Goal: Task Accomplishment & Management: Complete application form

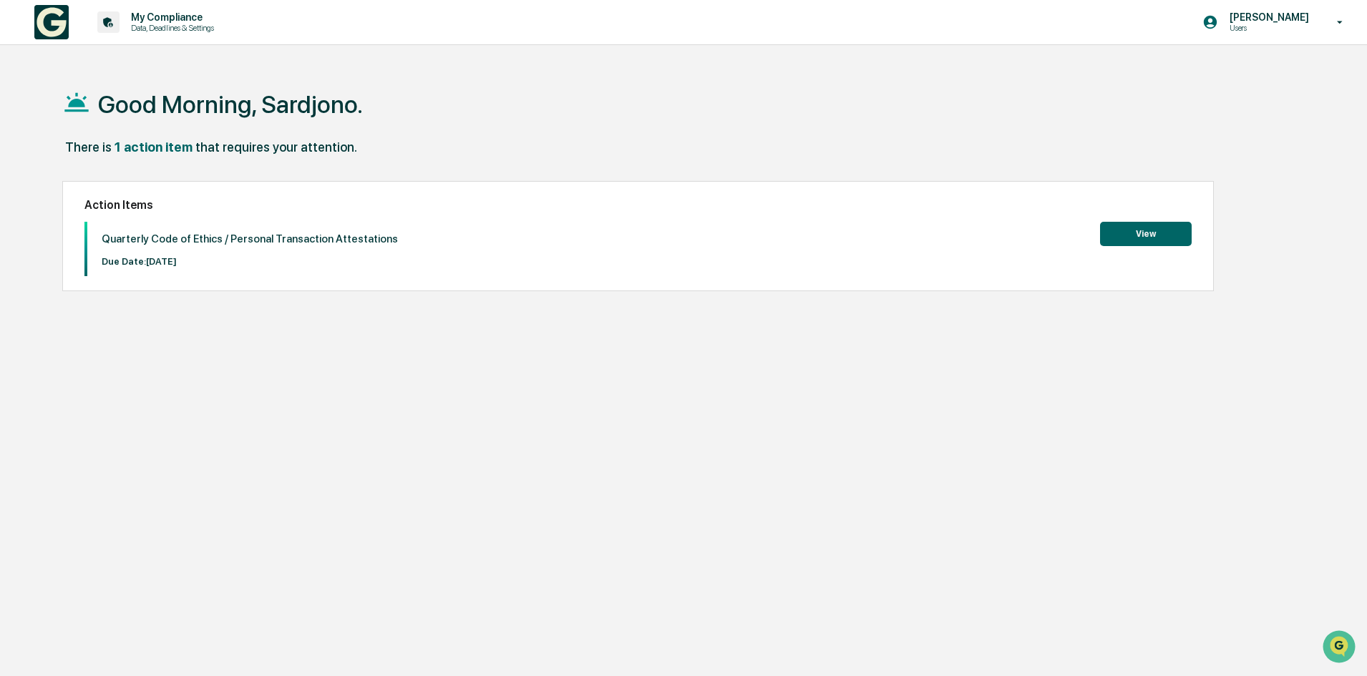
click at [1145, 234] on button "View" at bounding box center [1146, 234] width 92 height 24
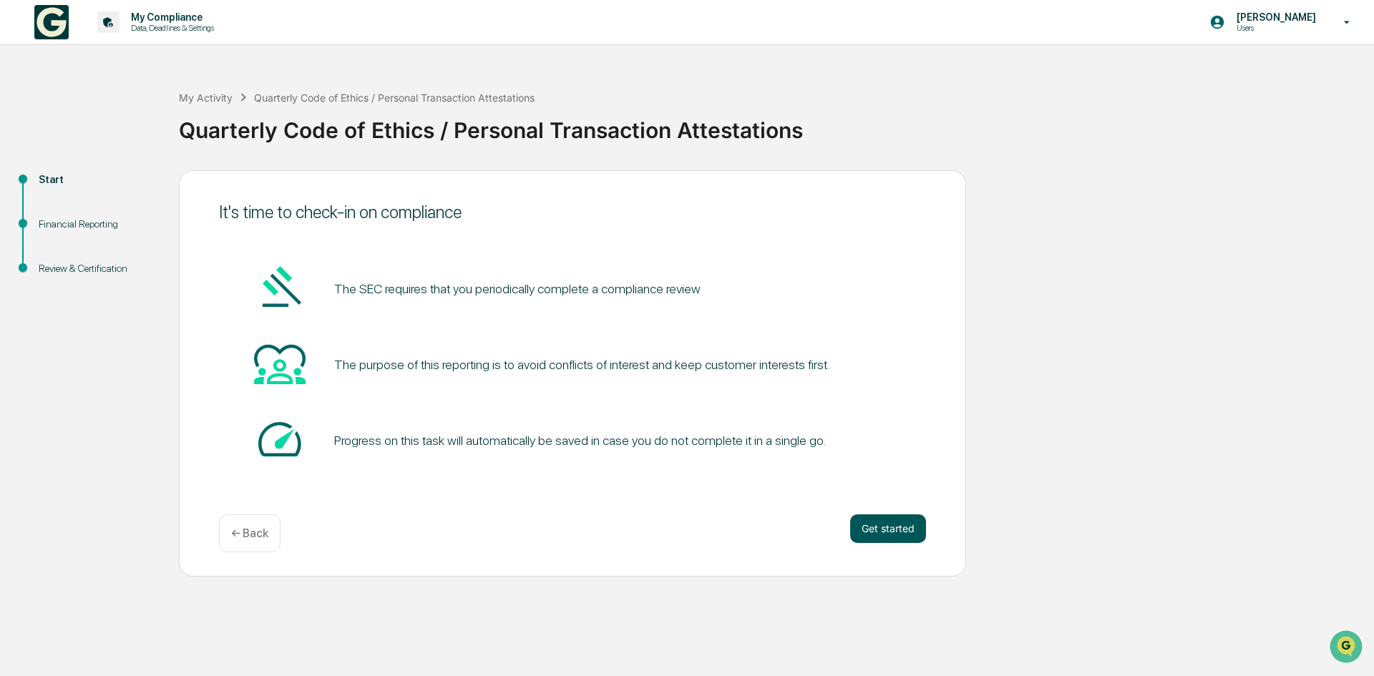
click at [893, 530] on button "Get started" at bounding box center [888, 529] width 76 height 29
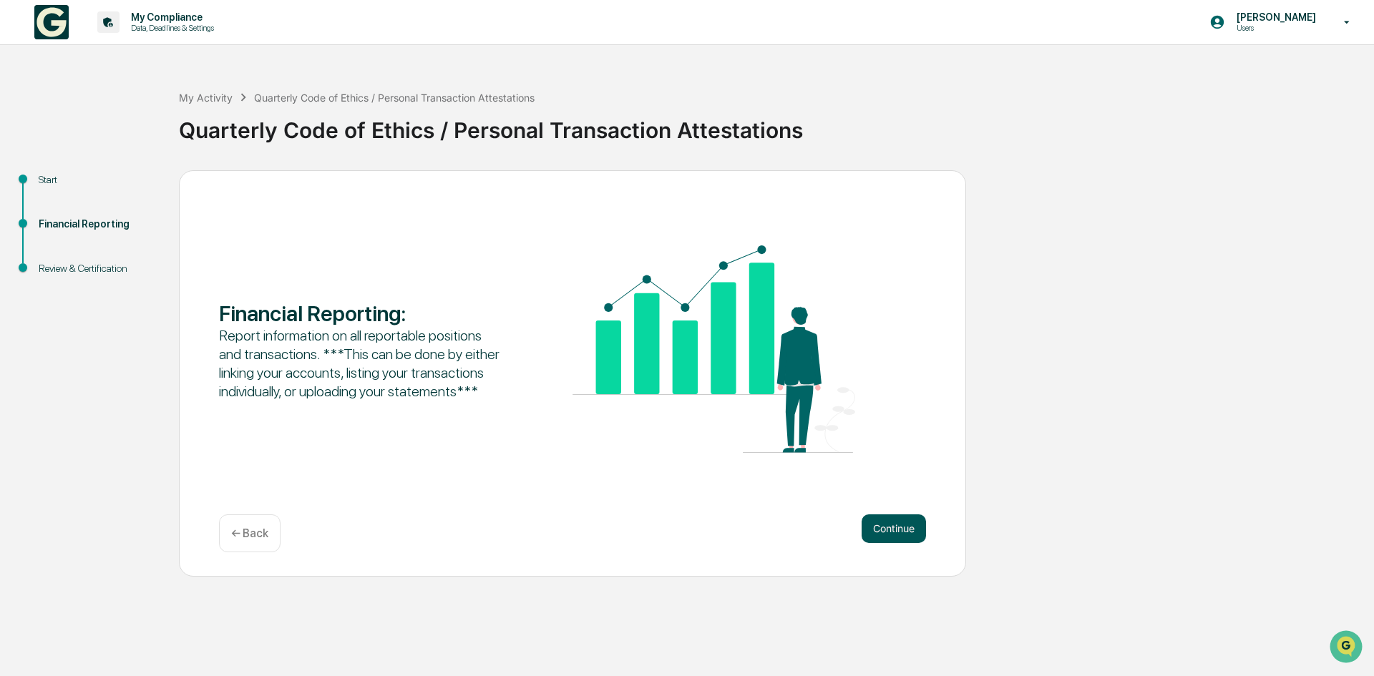
click at [897, 528] on button "Continue" at bounding box center [894, 529] width 64 height 29
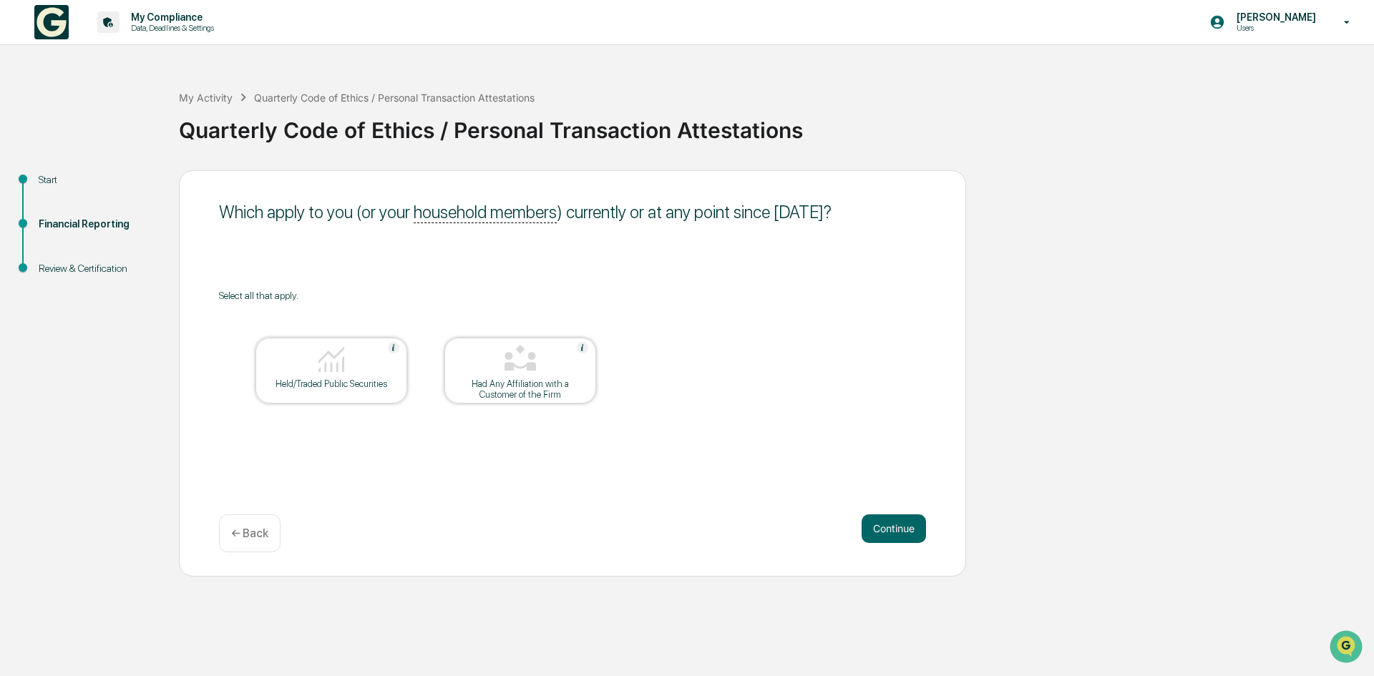
click at [897, 528] on button "Continue" at bounding box center [894, 529] width 64 height 29
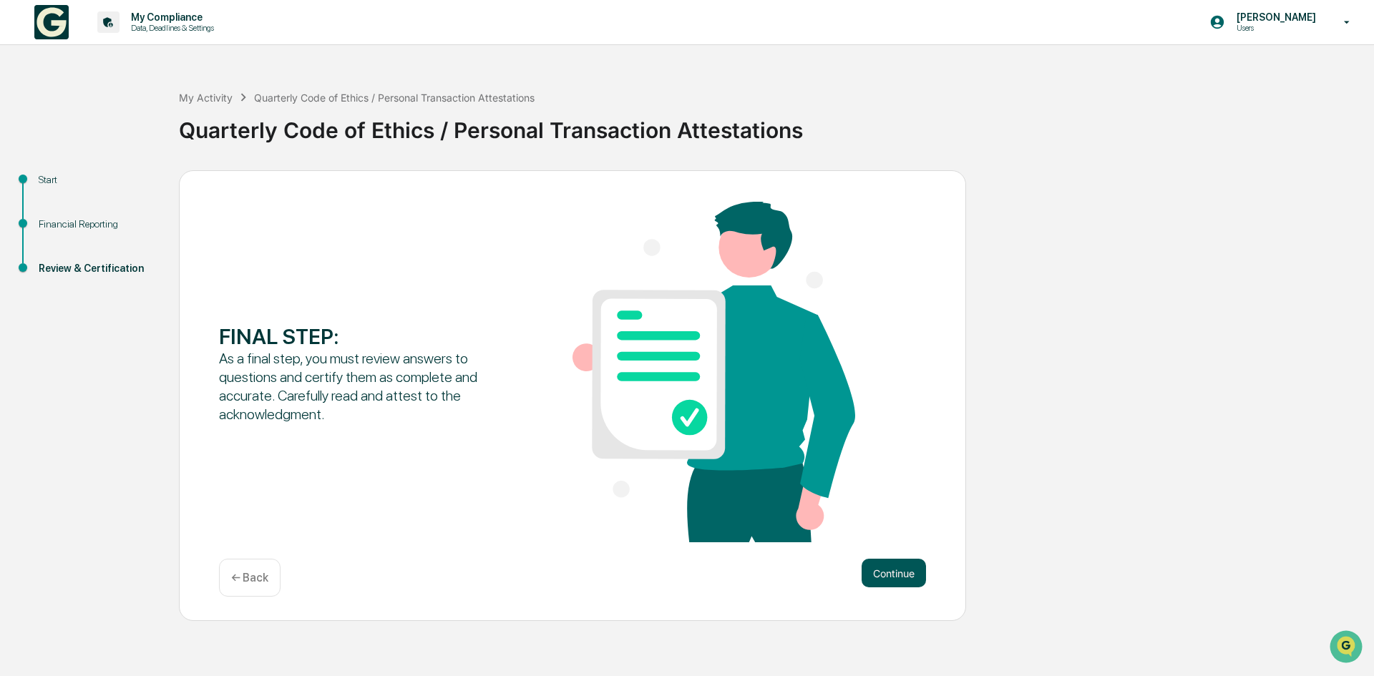
click at [899, 570] on button "Continue" at bounding box center [894, 573] width 64 height 29
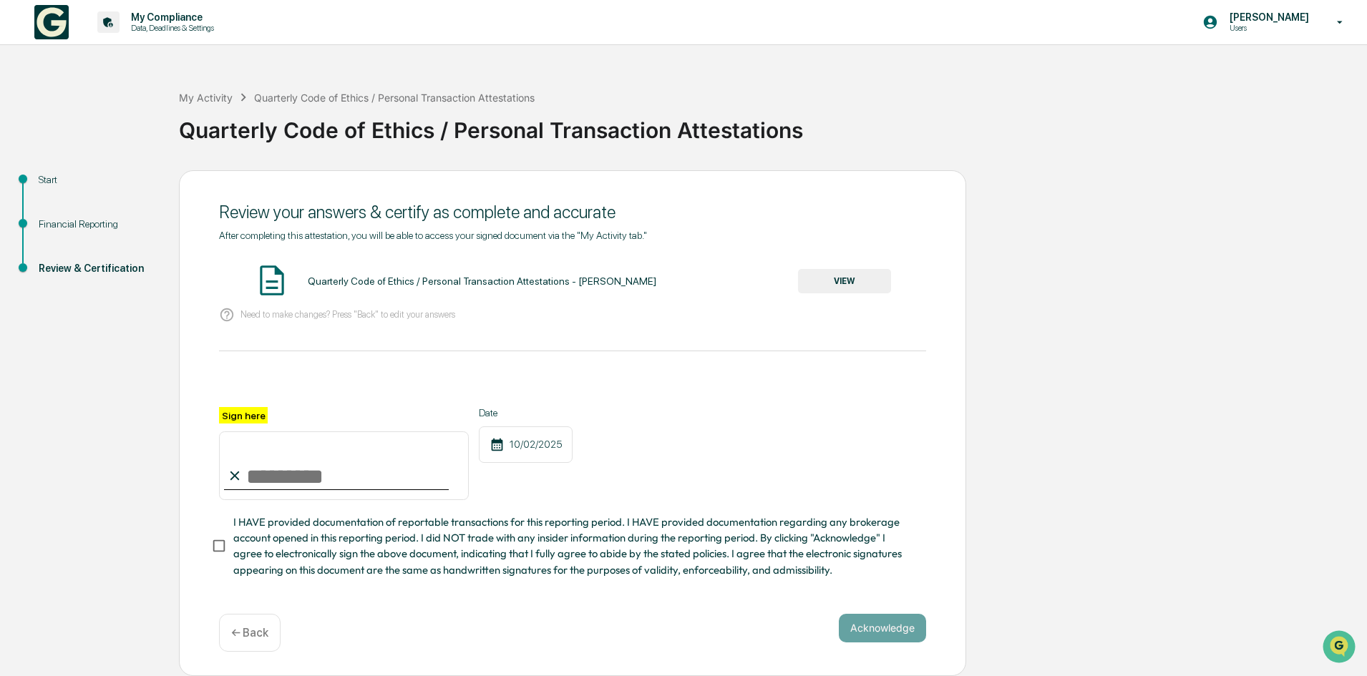
click at [255, 482] on input "Sign here" at bounding box center [344, 466] width 250 height 69
type input "**********"
click at [897, 627] on button "Acknowledge" at bounding box center [882, 628] width 87 height 29
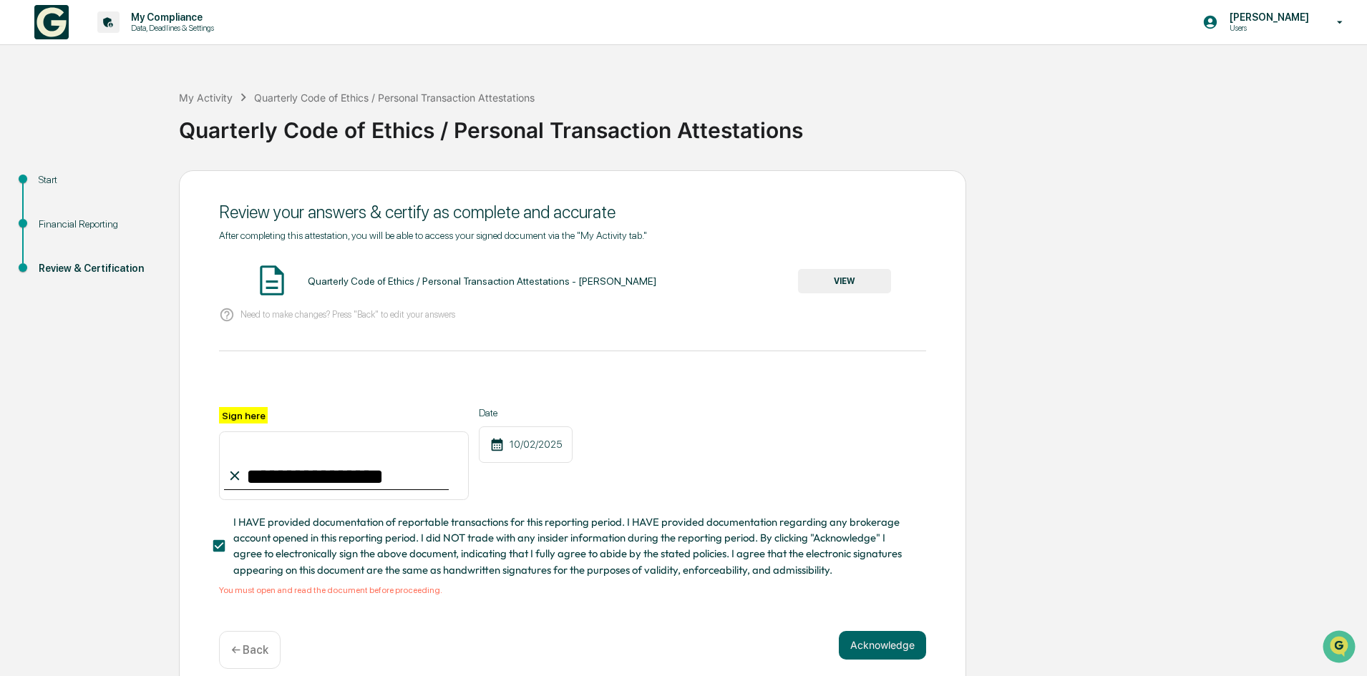
scroll to position [21, 0]
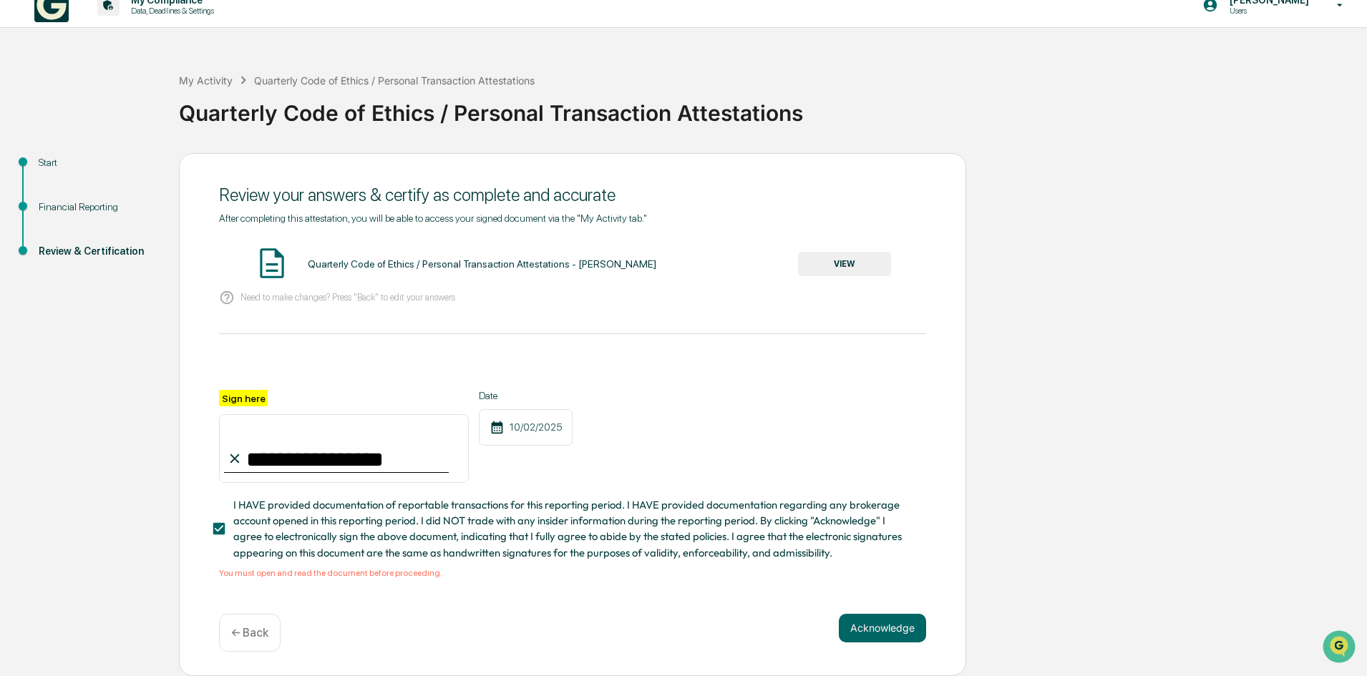
click at [854, 252] on button "VIEW" at bounding box center [844, 264] width 93 height 24
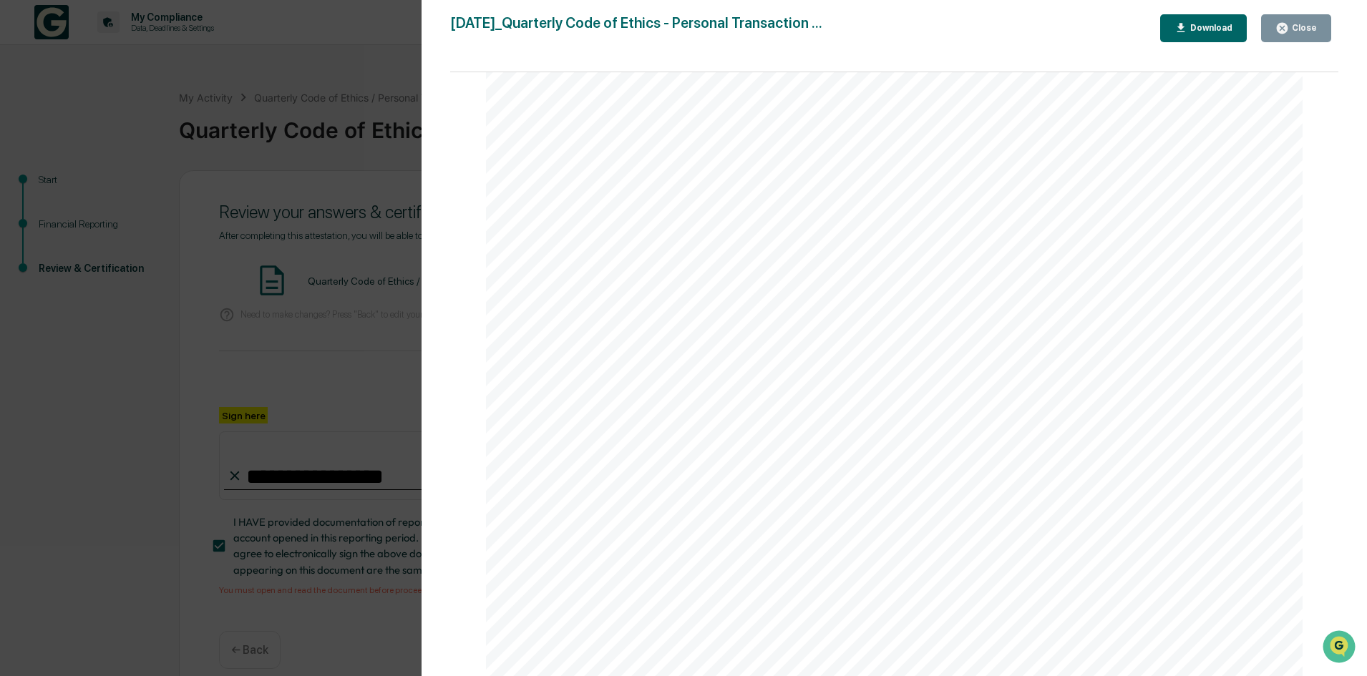
scroll to position [1527, 0]
click at [1329, 21] on button "Close" at bounding box center [1296, 28] width 70 height 28
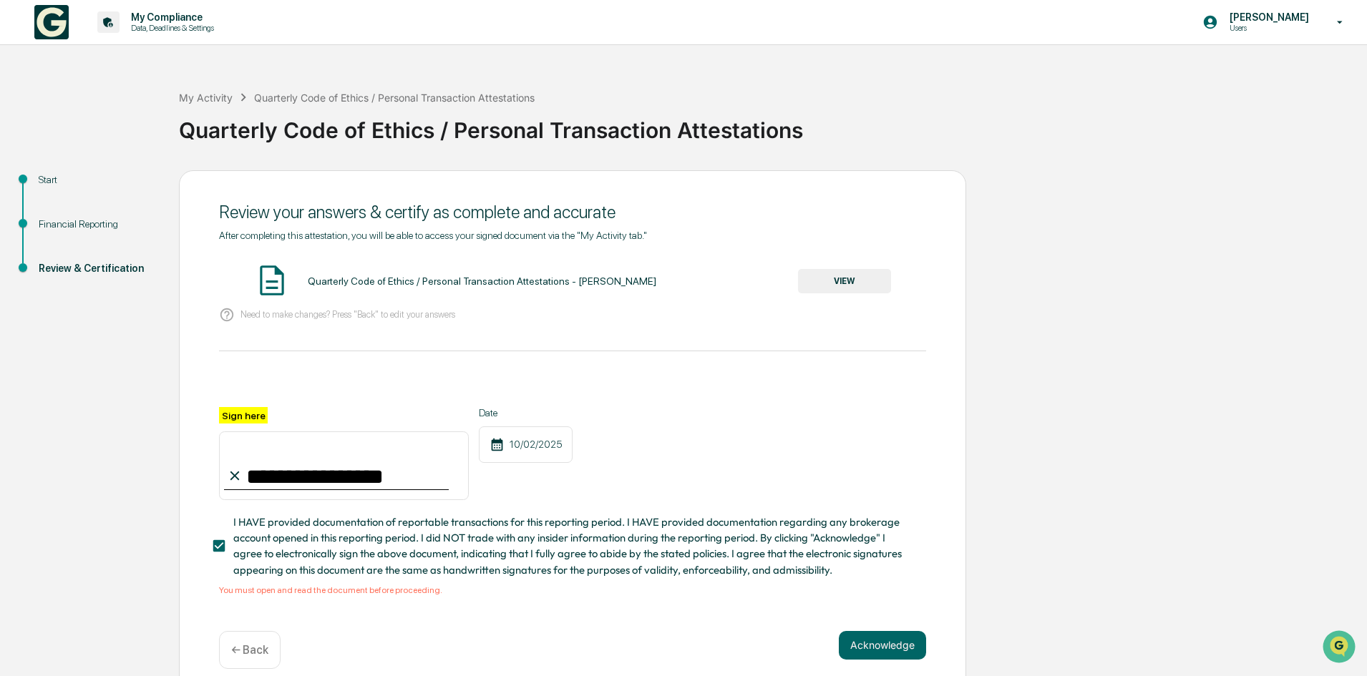
click at [848, 287] on button "VIEW" at bounding box center [844, 281] width 93 height 24
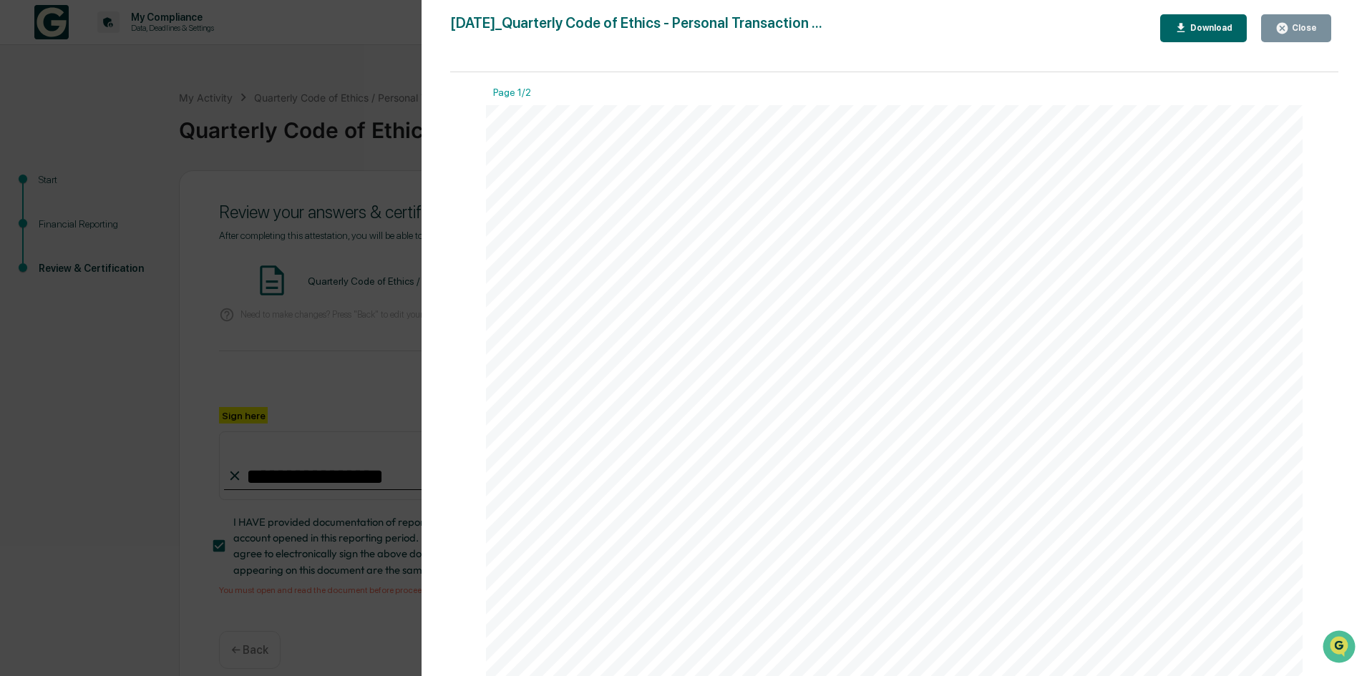
click at [1318, 24] on button "Close" at bounding box center [1296, 28] width 70 height 28
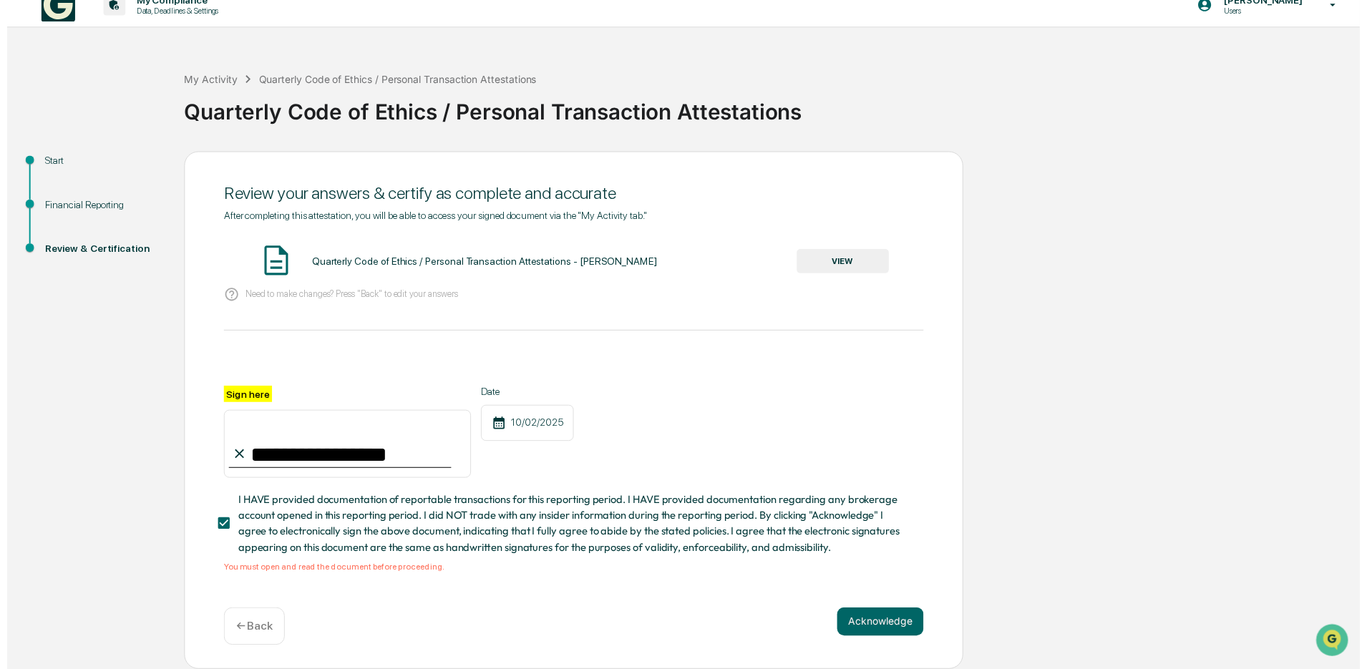
scroll to position [21, 0]
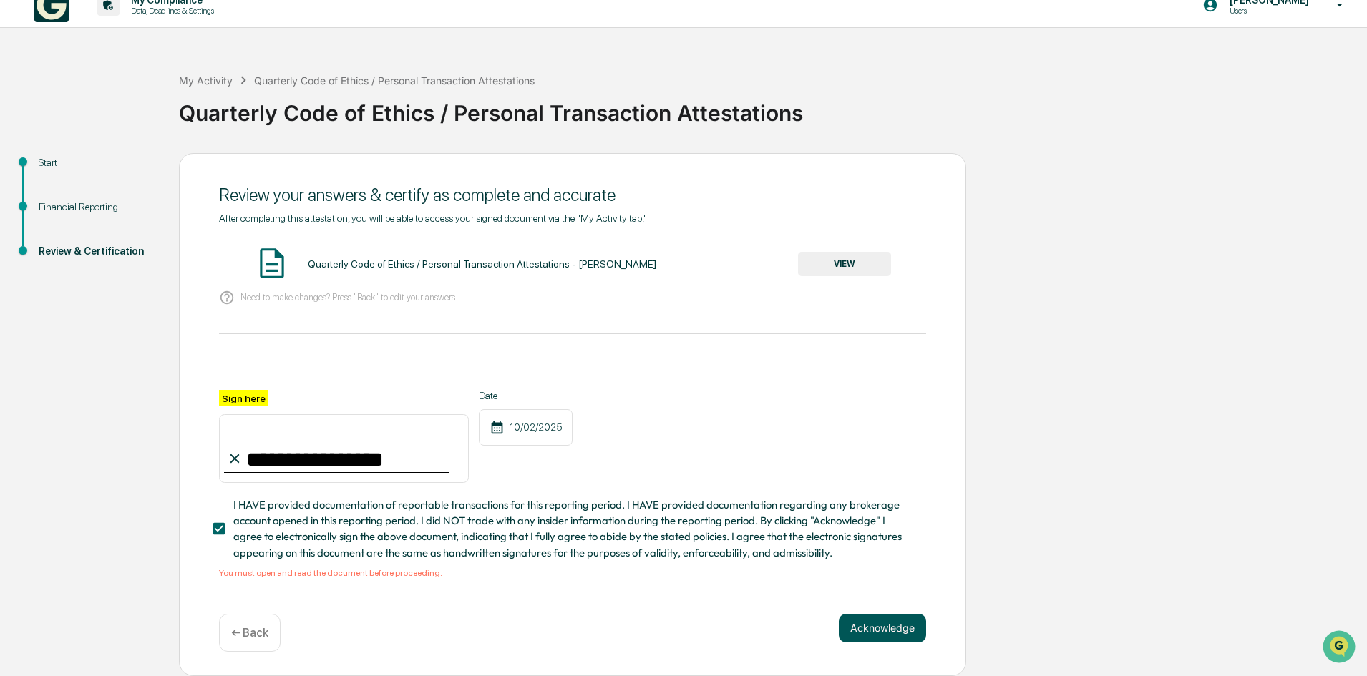
click at [898, 640] on button "Acknowledge" at bounding box center [882, 628] width 87 height 29
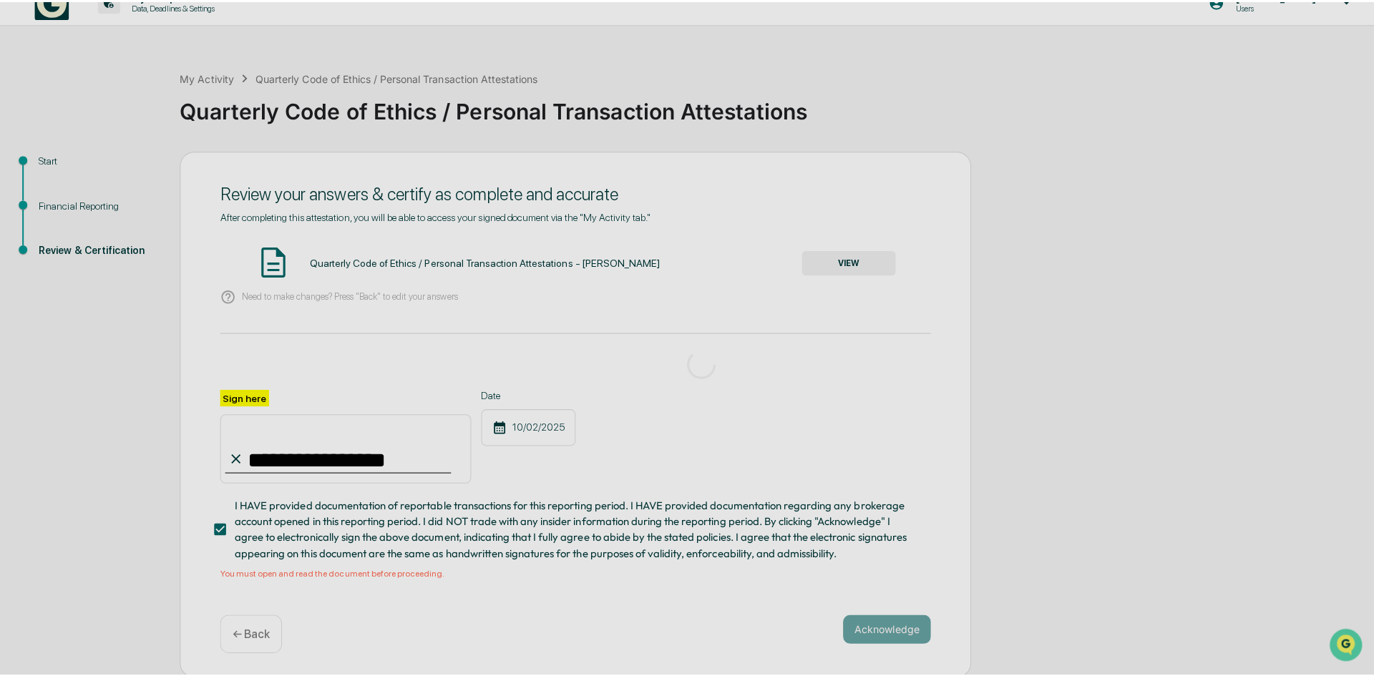
scroll to position [0, 0]
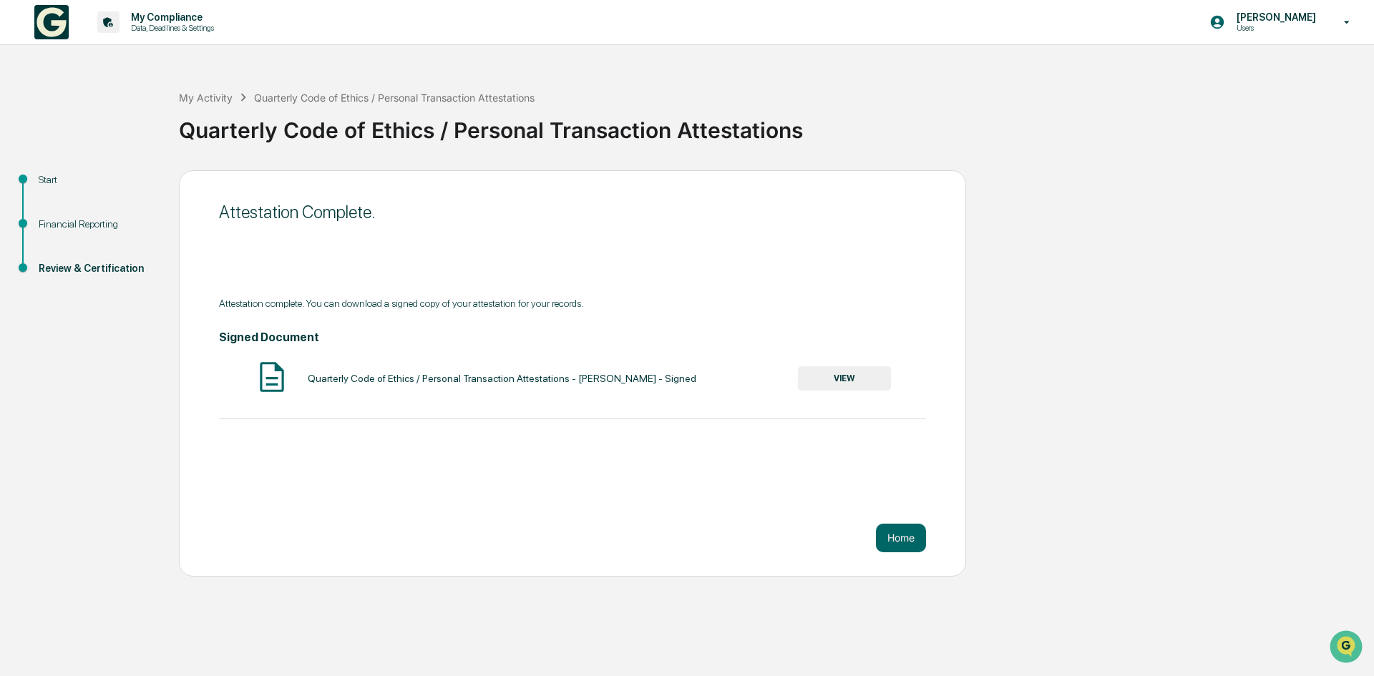
click at [845, 367] on button "VIEW" at bounding box center [844, 379] width 93 height 24
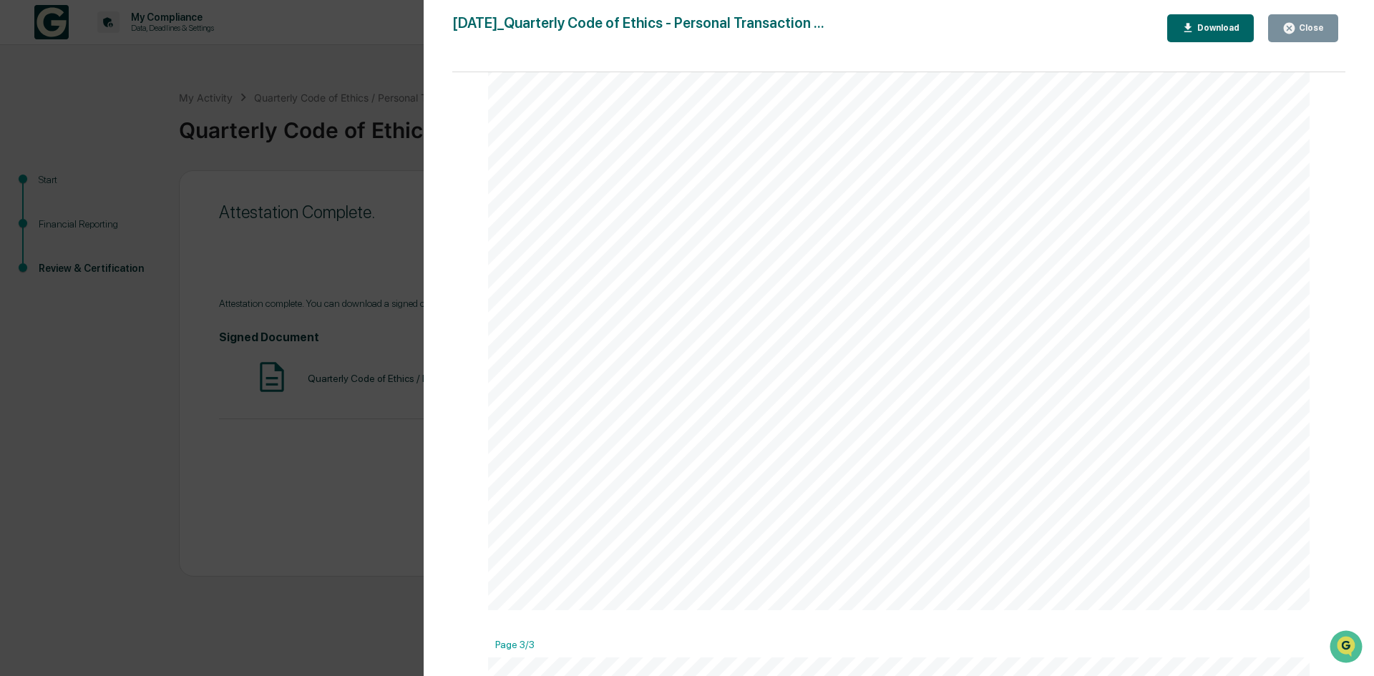
scroll to position [2291, 0]
click at [1333, 23] on button "Close" at bounding box center [1303, 28] width 70 height 28
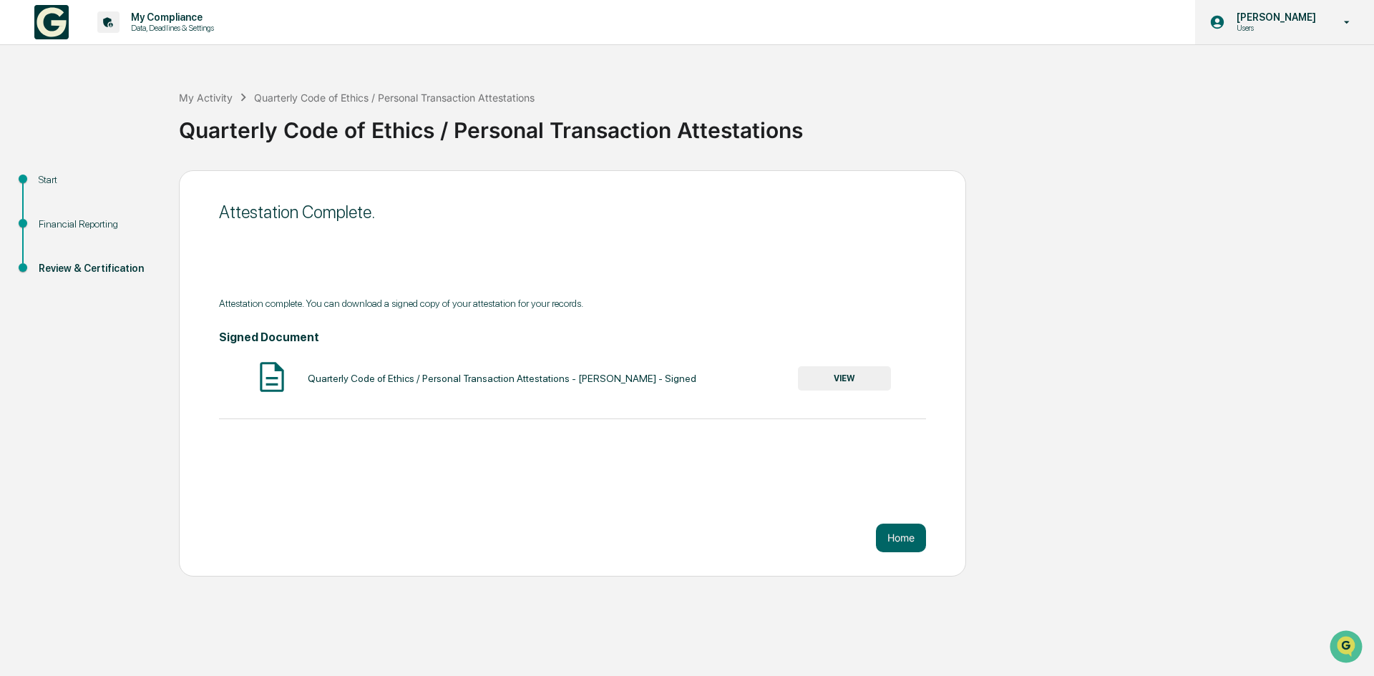
click at [1347, 21] on icon at bounding box center [1348, 22] width 6 height 3
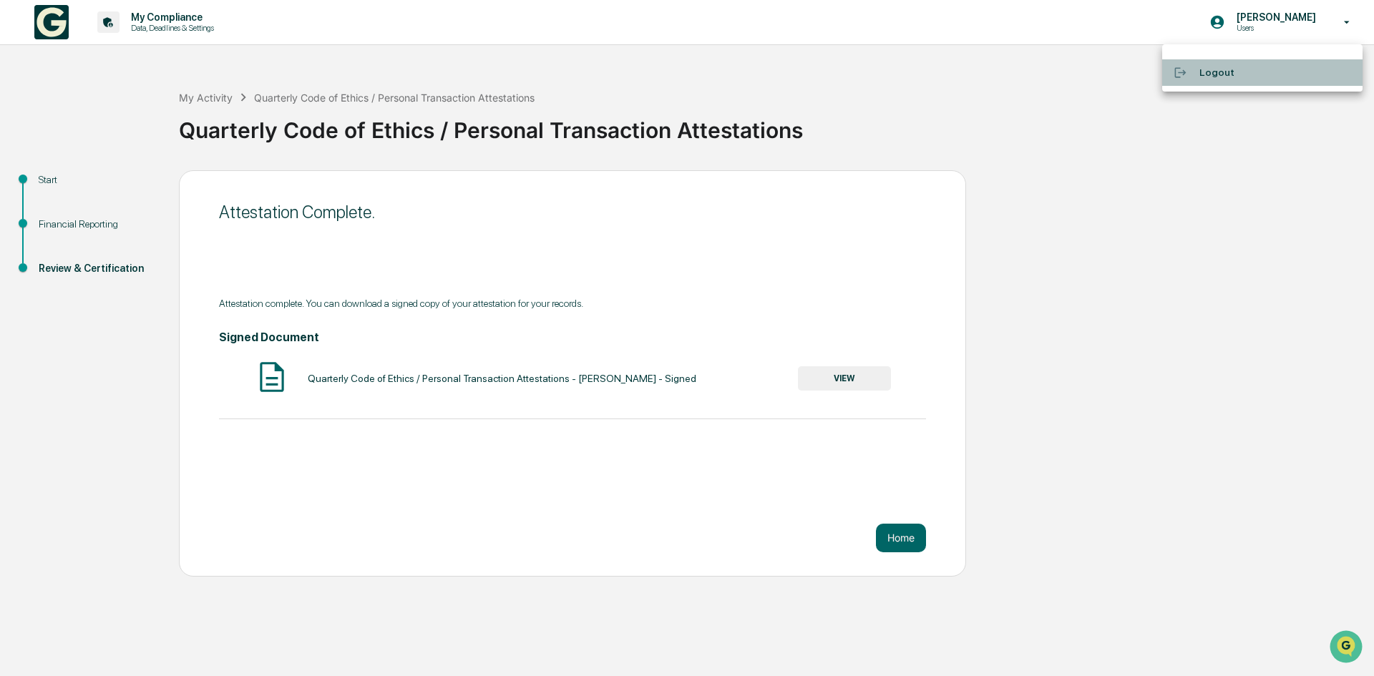
click at [1199, 78] on div at bounding box center [1187, 73] width 26 height 14
